Goal: Check status: Check status

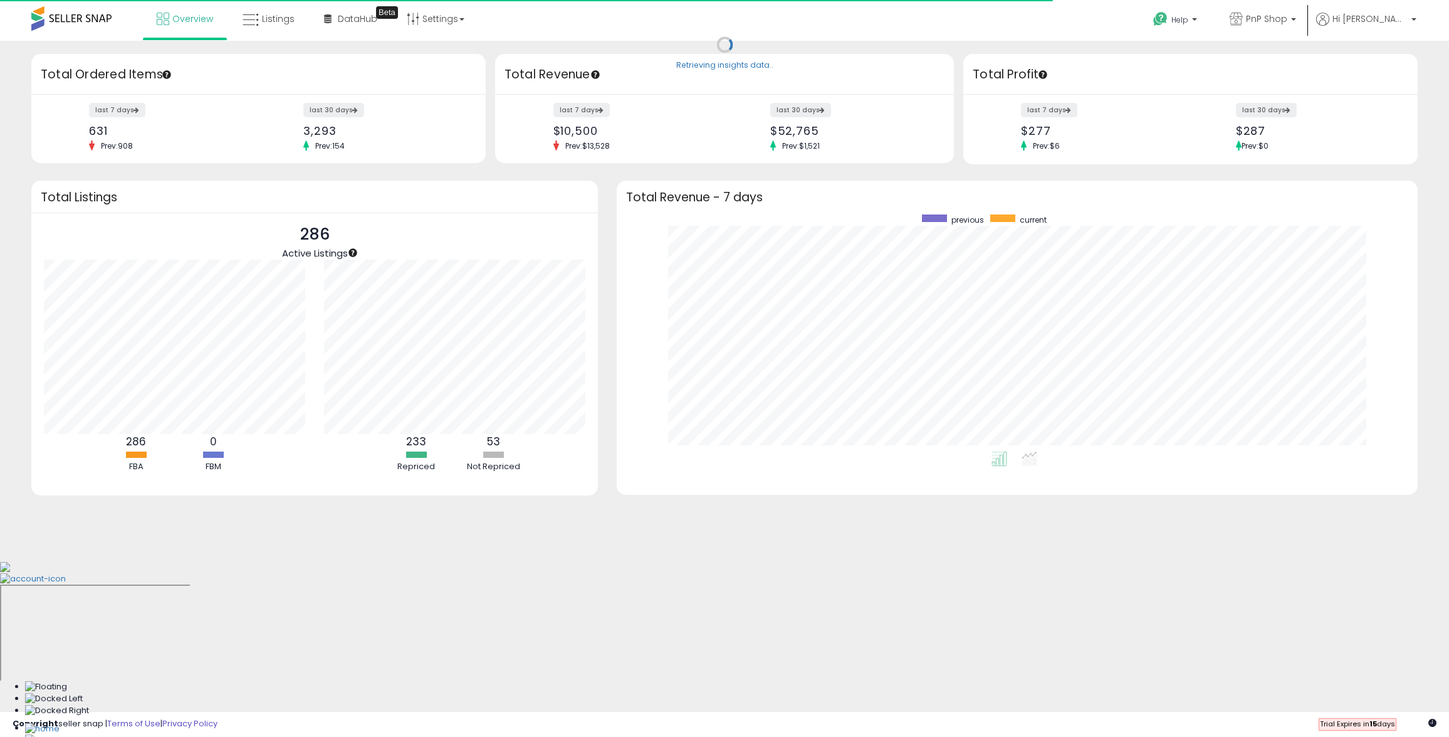
scroll to position [237, 776]
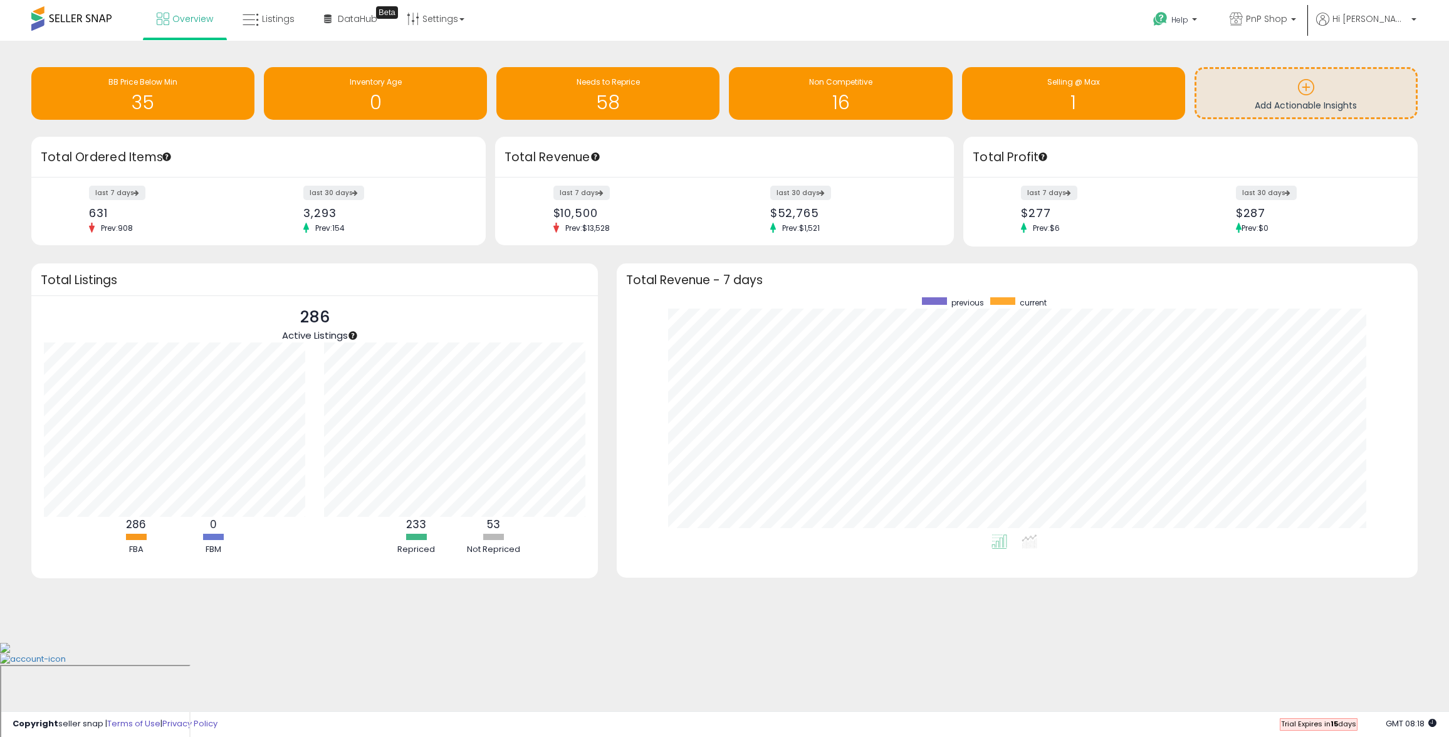
click at [601, 263] on div "Retrieving overview data.. Total Listings 286 Active Listings 286 FBA 0 FBM 53" at bounding box center [315, 428] width 586 height 330
click at [196, 50] on div "Retrieving insights data.. BB Price Below Min 35 Inventory Age 0 Needs to Repri…" at bounding box center [724, 341] width 1449 height 601
click at [579, 713] on div "Copyright seller snap | Terms of Use | Privacy Policy GMT 08:18 Trial Expires i…" at bounding box center [724, 724] width 1449 height 26
drag, startPoint x: 515, startPoint y: 650, endPoint x: 431, endPoint y: 152, distance: 505.3
click at [514, 648] on body "Unable to login Retrieving listings data.. has not yet accepted the Terms of Us…" at bounding box center [724, 368] width 1449 height 737
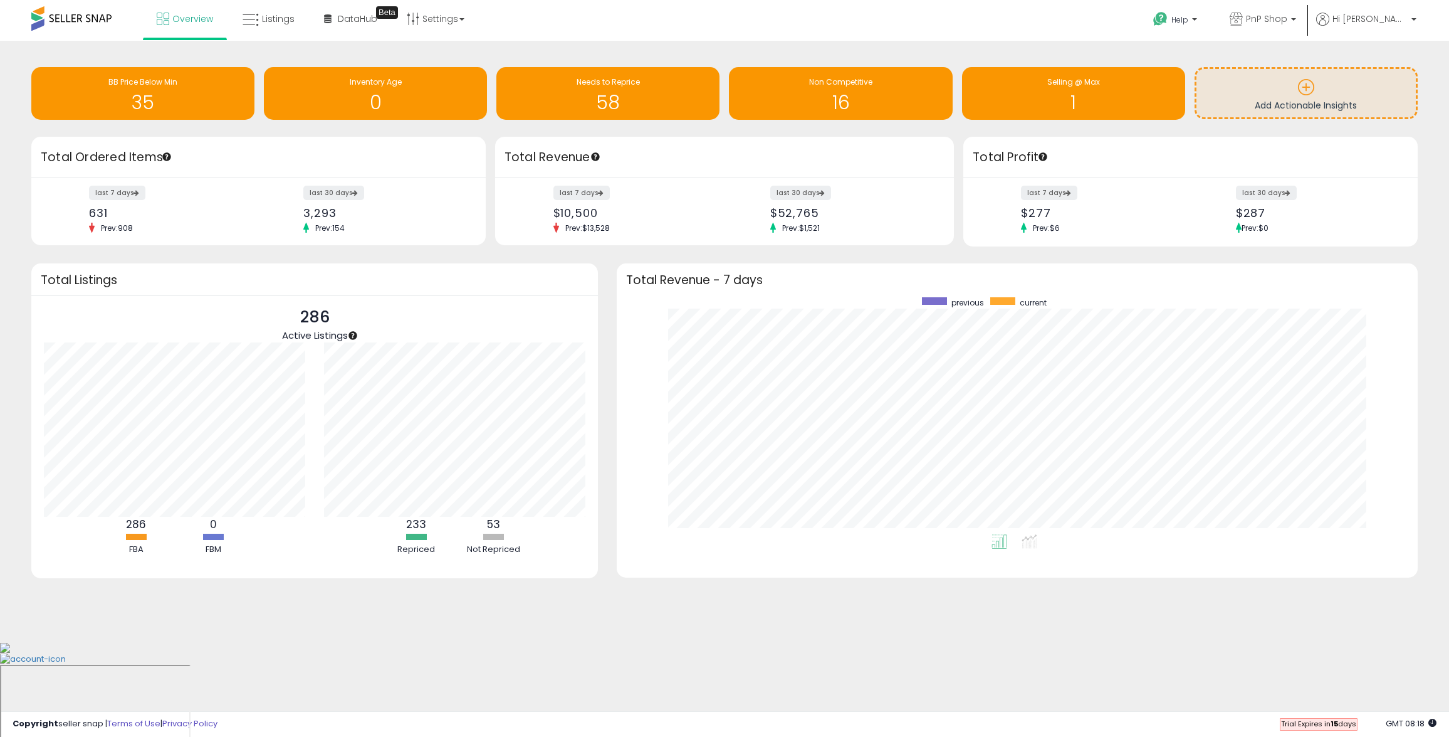
click at [754, 663] on body "Unable to login Retrieving listings data.. has not yet accepted the Terms of Us…" at bounding box center [724, 368] width 1449 height 737
click at [152, 86] on span "BB Price Below Min" at bounding box center [142, 81] width 69 height 11
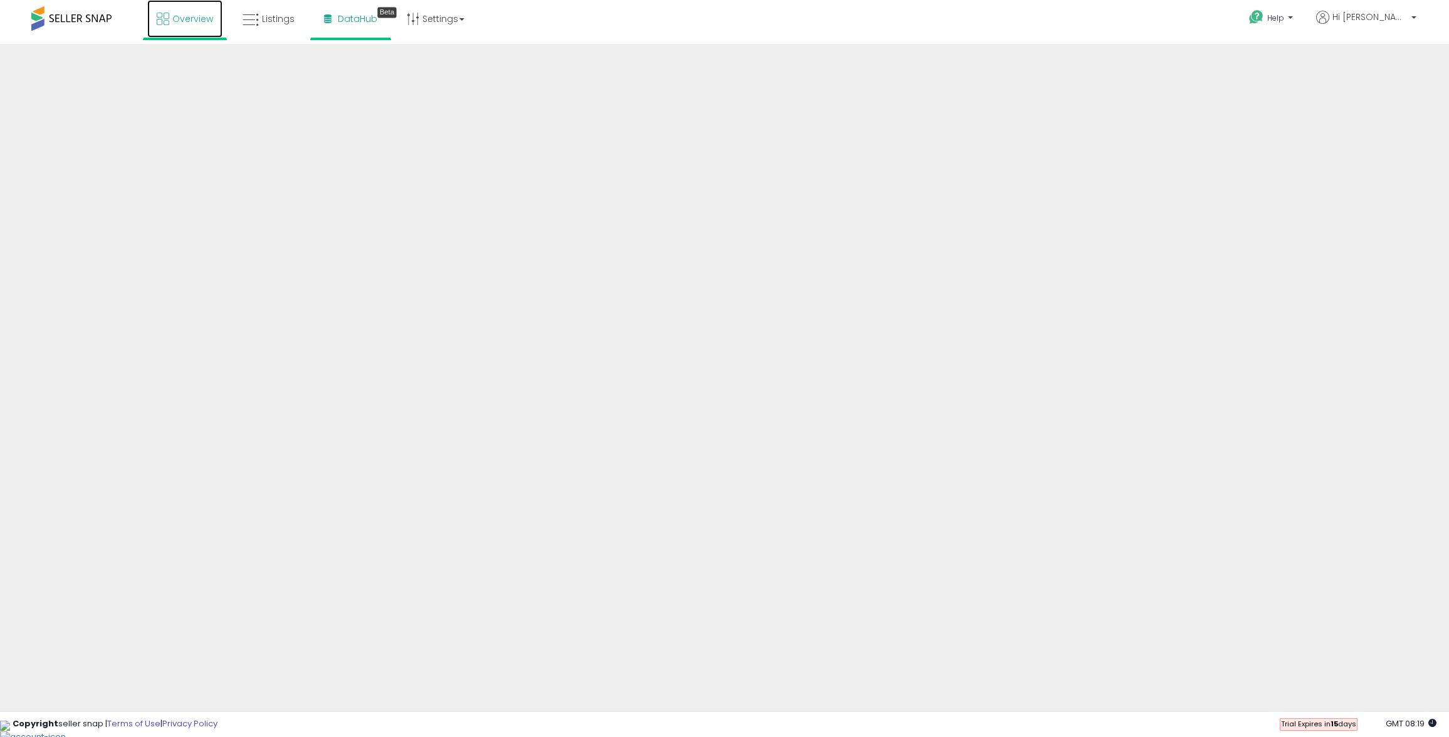
click at [194, 23] on span "Overview" at bounding box center [192, 19] width 41 height 13
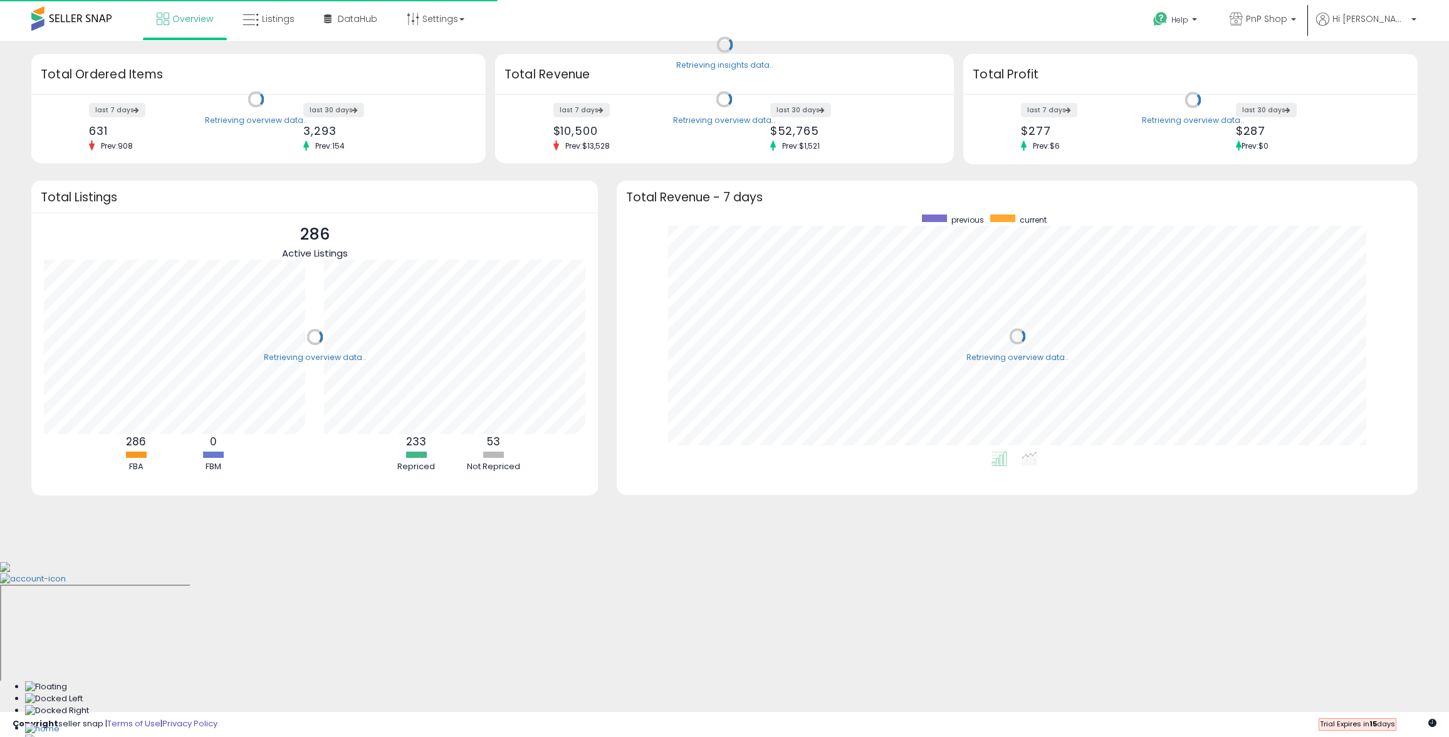
scroll to position [237, 776]
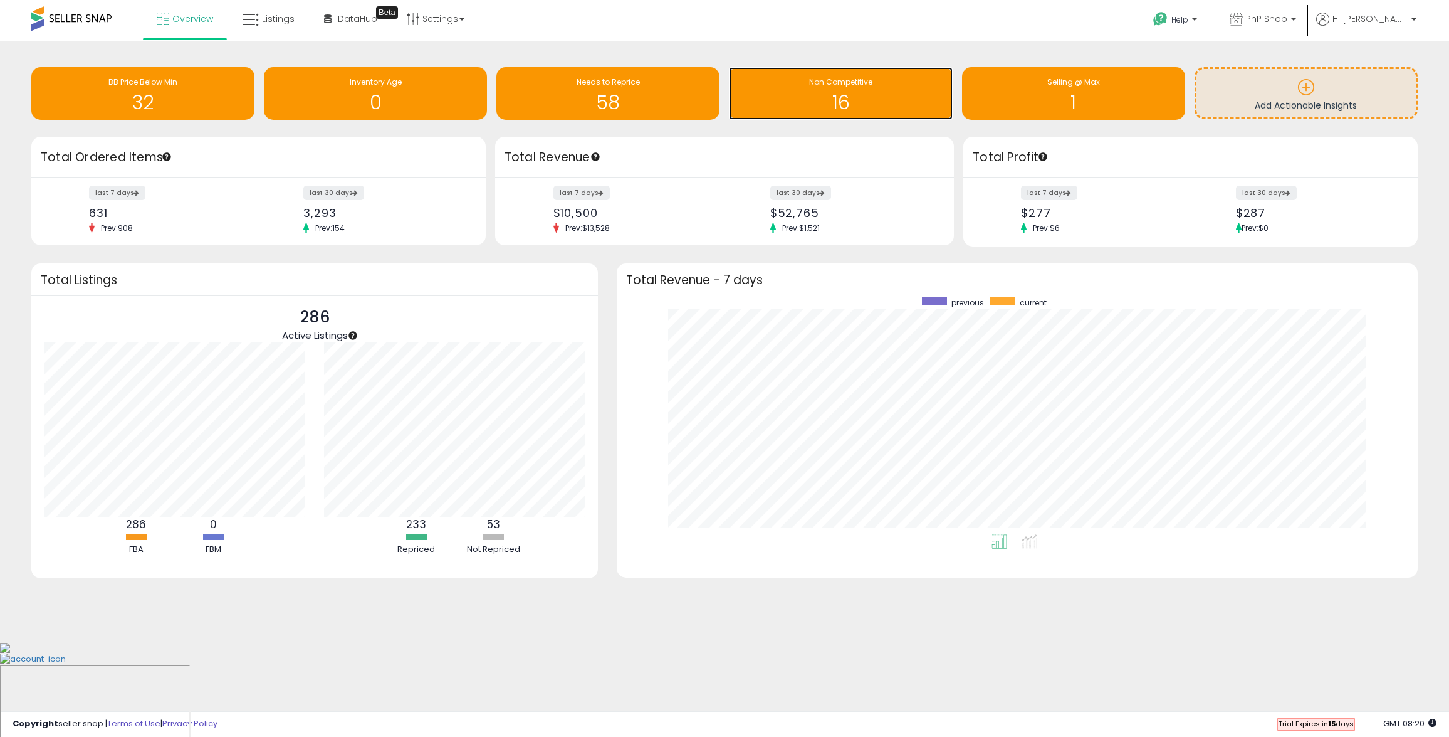
click at [797, 108] on h1 "16" at bounding box center [840, 102] width 211 height 21
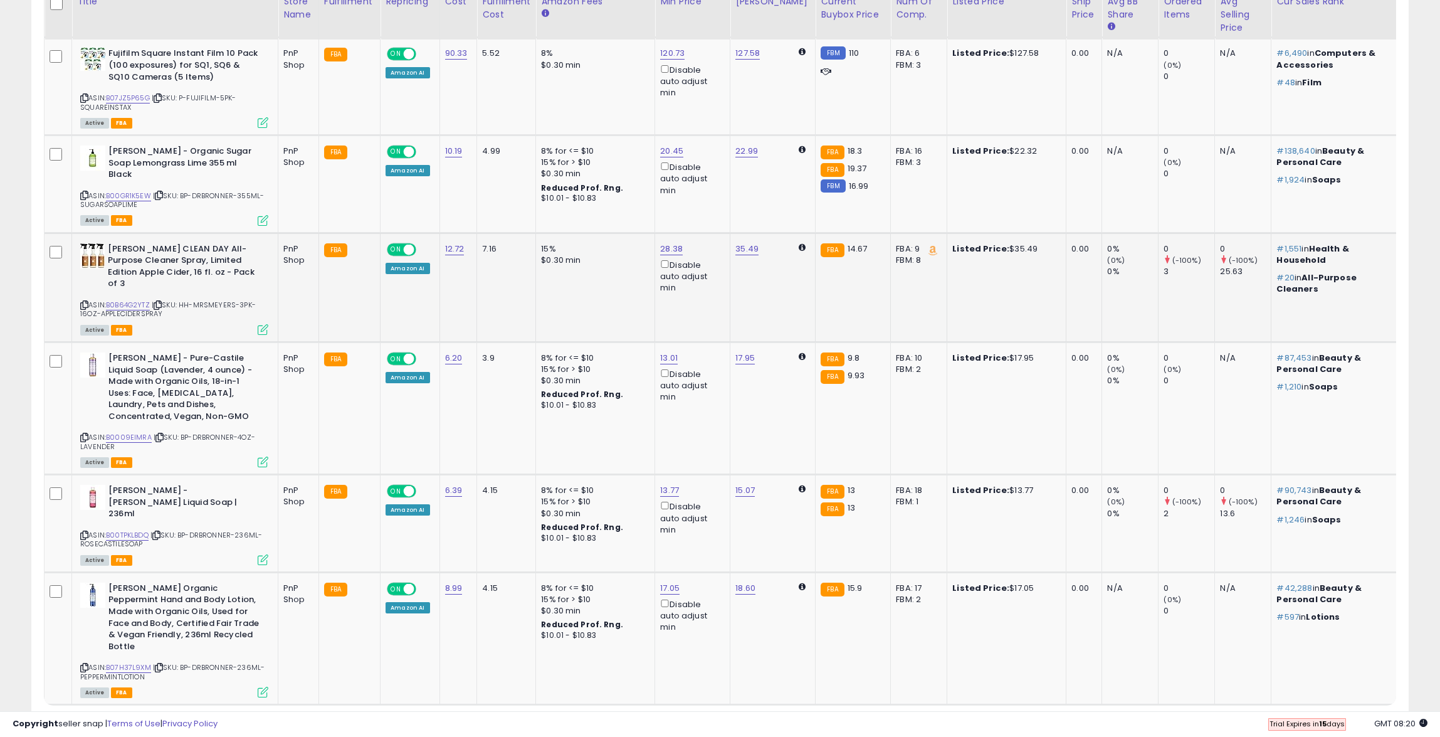
scroll to position [1646, 0]
